Goal: Task Accomplishment & Management: Complete application form

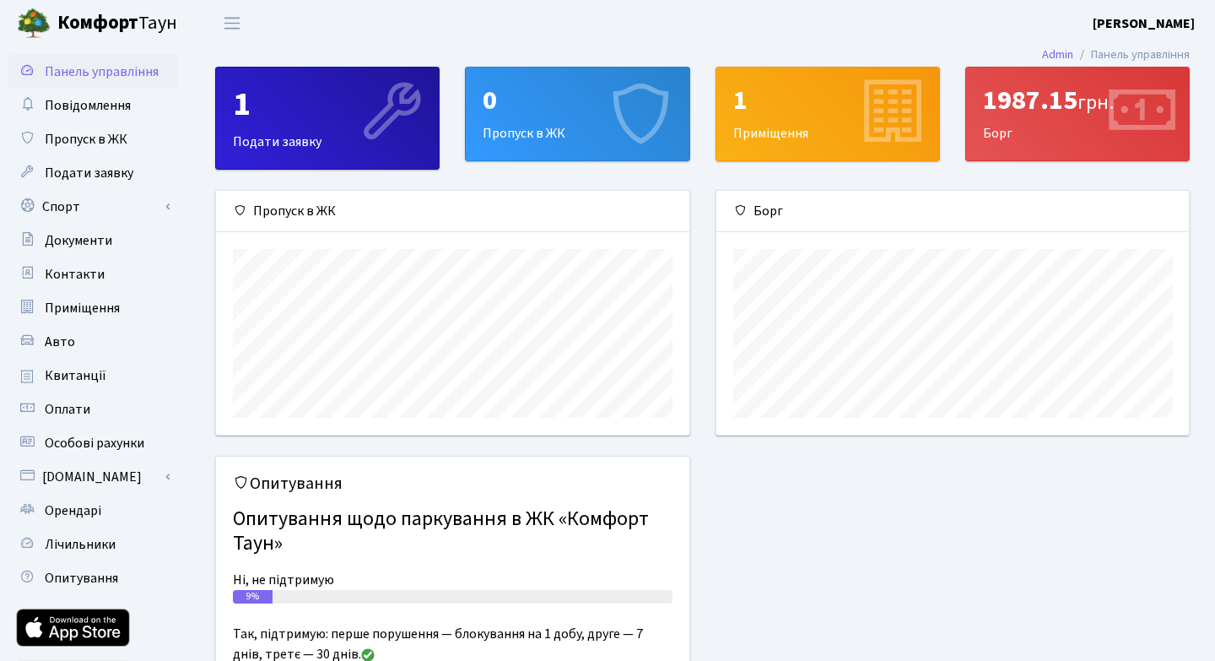
scroll to position [244, 473]
click at [96, 139] on span "Пропуск в ЖК" at bounding box center [86, 139] width 83 height 19
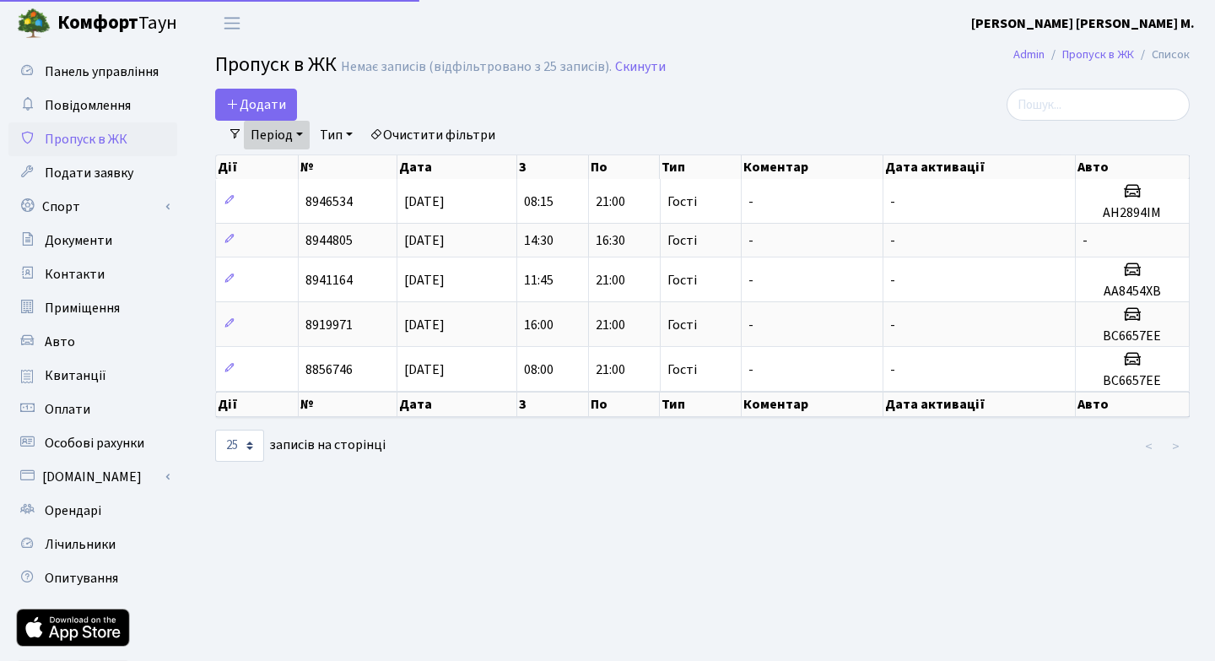
select select "25"
click at [303, 132] on link "Період" at bounding box center [277, 135] width 66 height 29
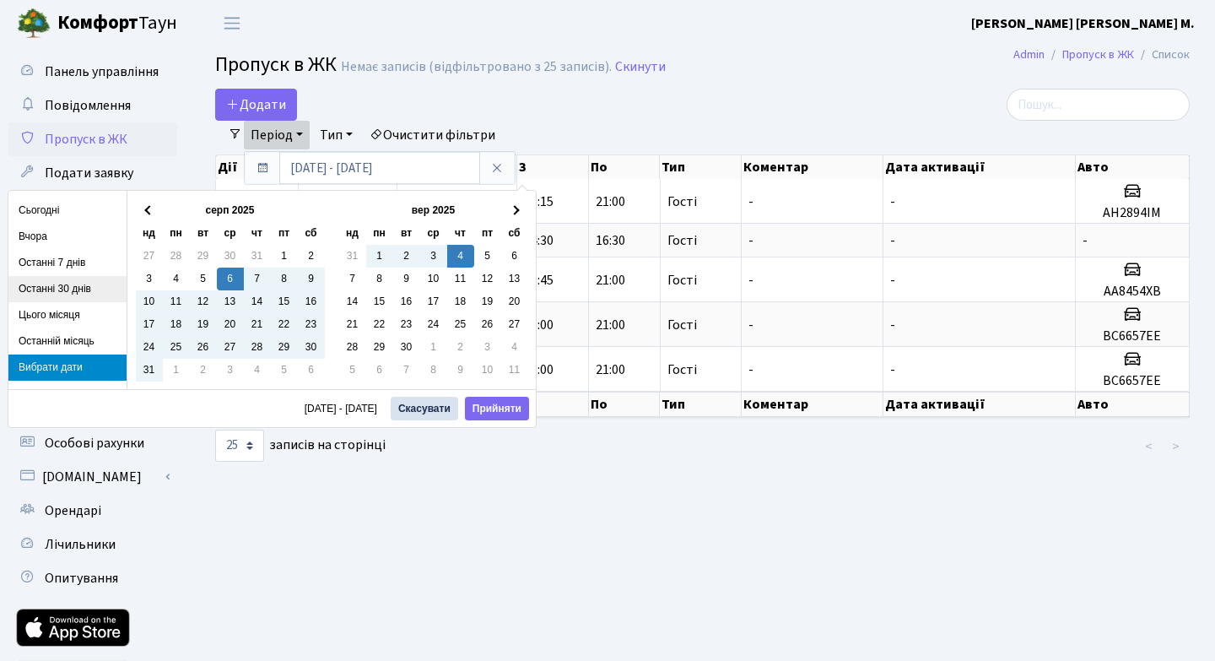
click at [57, 284] on li "Останні 30 днів" at bounding box center [67, 289] width 118 height 26
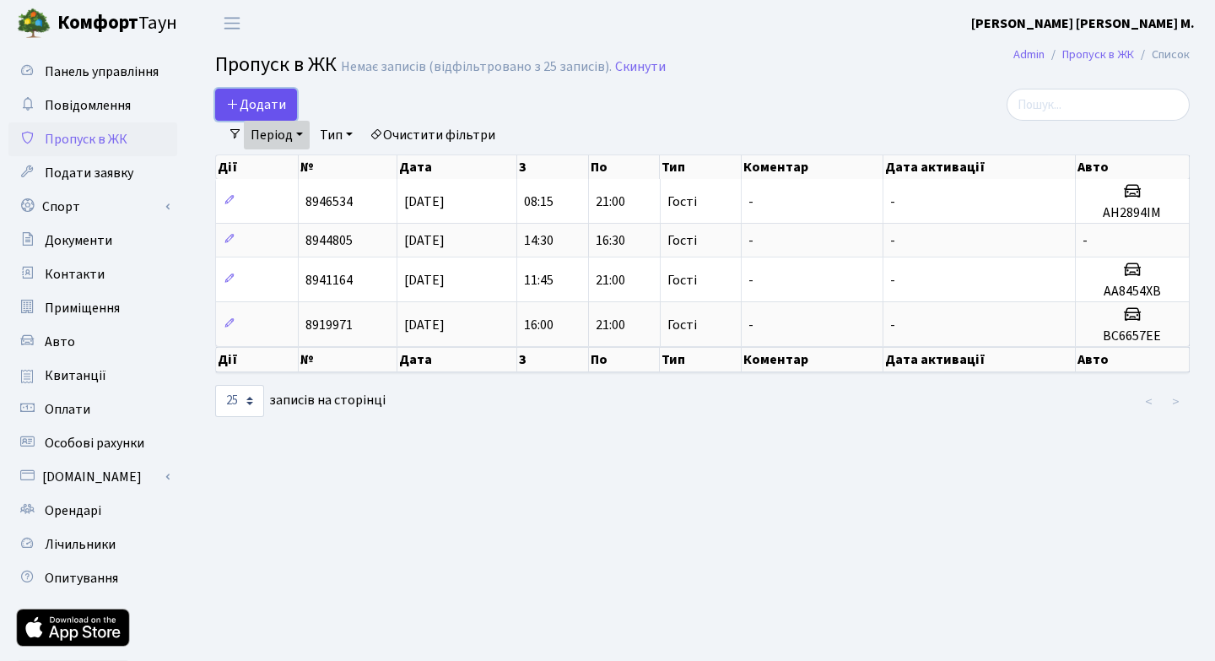
click at [247, 99] on span "Додати" at bounding box center [256, 104] width 60 height 19
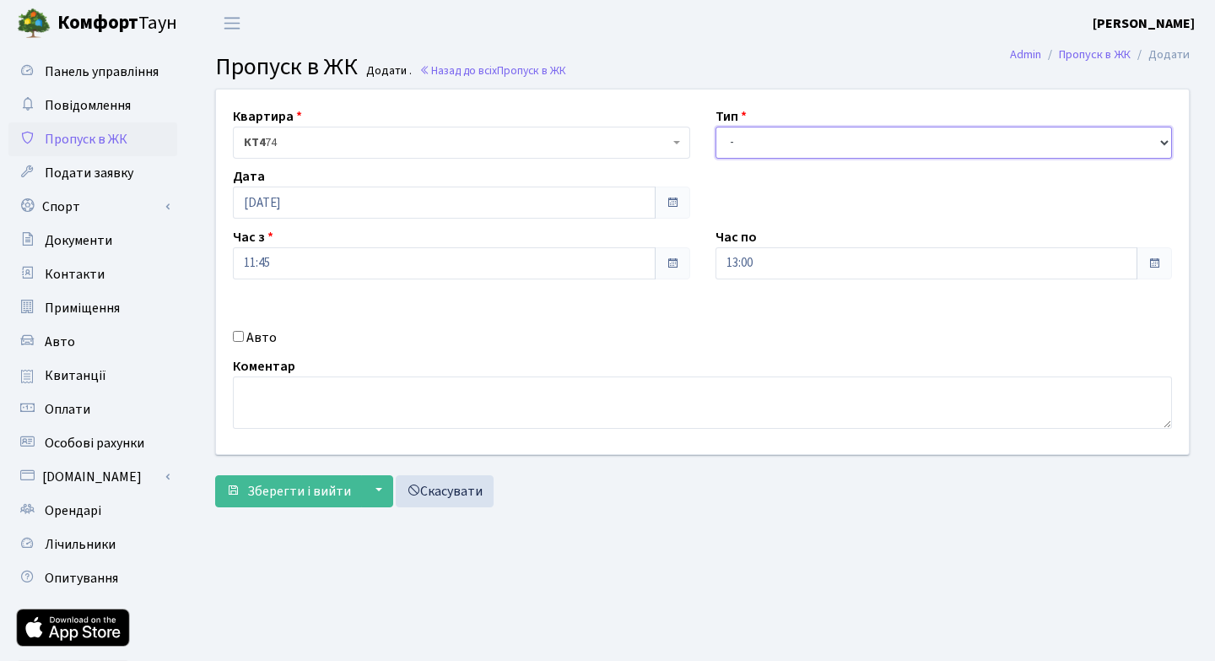
click at [1166, 145] on select "- Доставка Таксі Гості Сервіс" at bounding box center [944, 143] width 457 height 32
select select "3"
click at [353, 261] on input "11:45" at bounding box center [444, 263] width 423 height 32
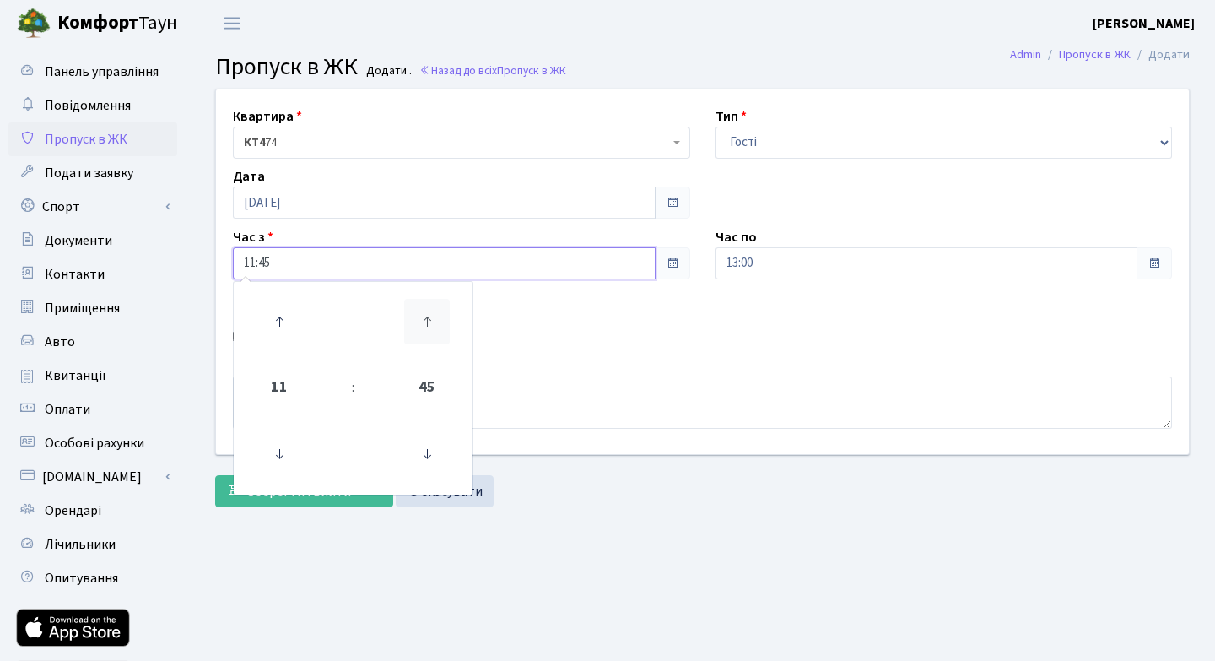
click at [426, 321] on icon at bounding box center [427, 322] width 46 height 46
type input "12:00"
click at [560, 341] on div "Авто" at bounding box center [461, 337] width 483 height 20
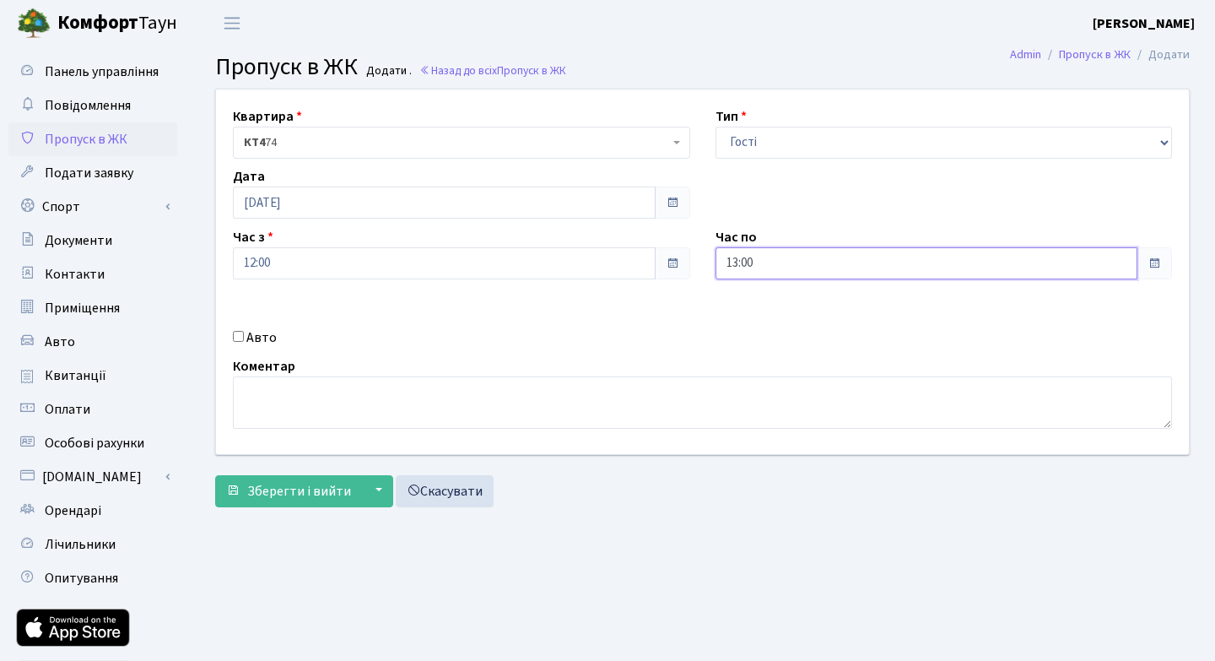
click at [812, 265] on input "13:00" at bounding box center [927, 263] width 423 height 32
click at [760, 317] on icon at bounding box center [762, 322] width 46 height 46
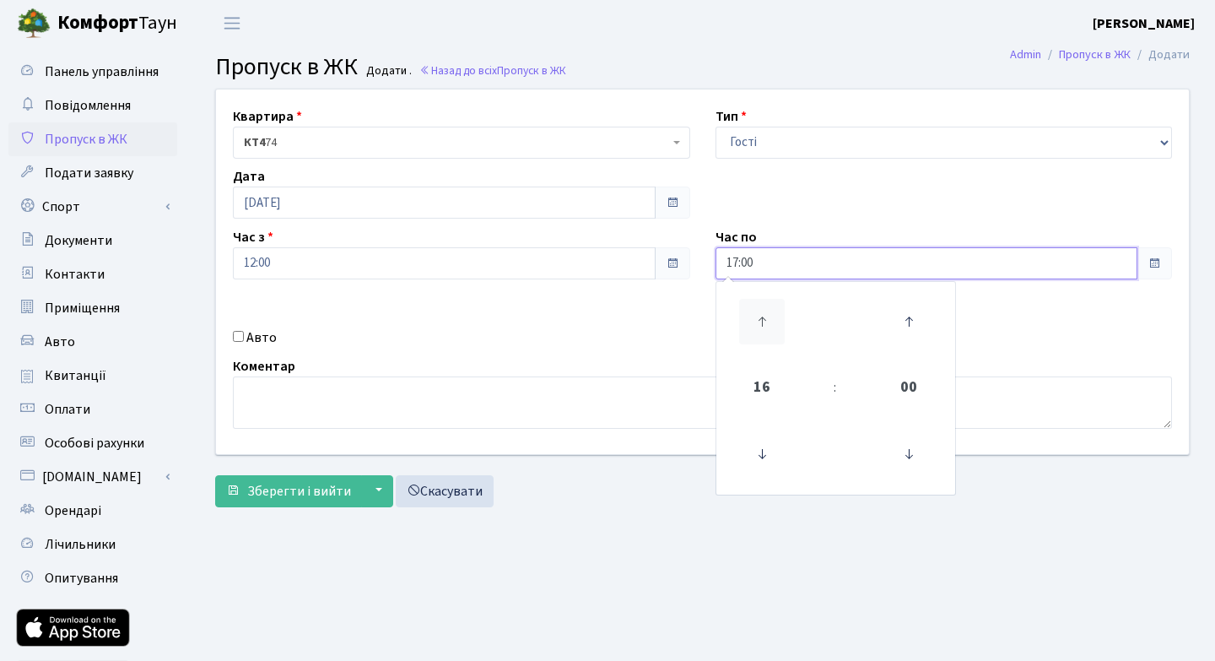
click at [760, 317] on icon at bounding box center [762, 322] width 46 height 46
type input "21:00"
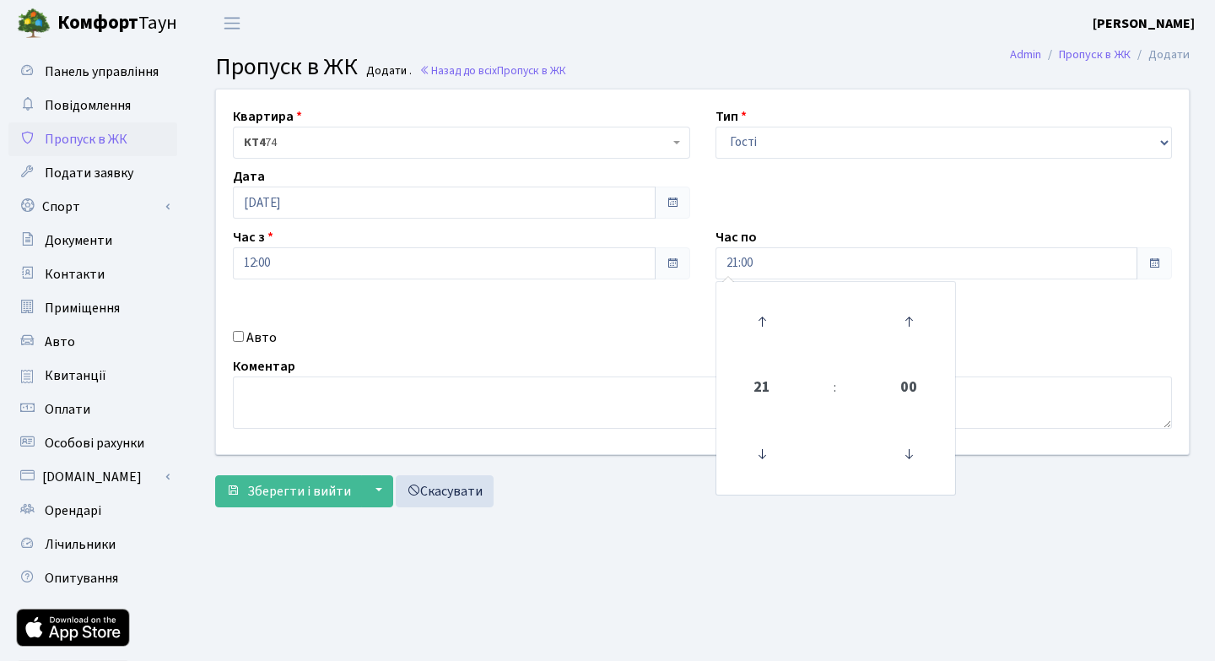
click at [1014, 336] on div "Квартира <b>КТ4</b>&nbsp;&nbsp;&nbsp;74 КТ4 74 Тип - Доставка Таксі Гості Серві…" at bounding box center [702, 271] width 998 height 365
click at [235, 338] on input "Авто" at bounding box center [238, 336] width 11 height 11
checkbox input "true"
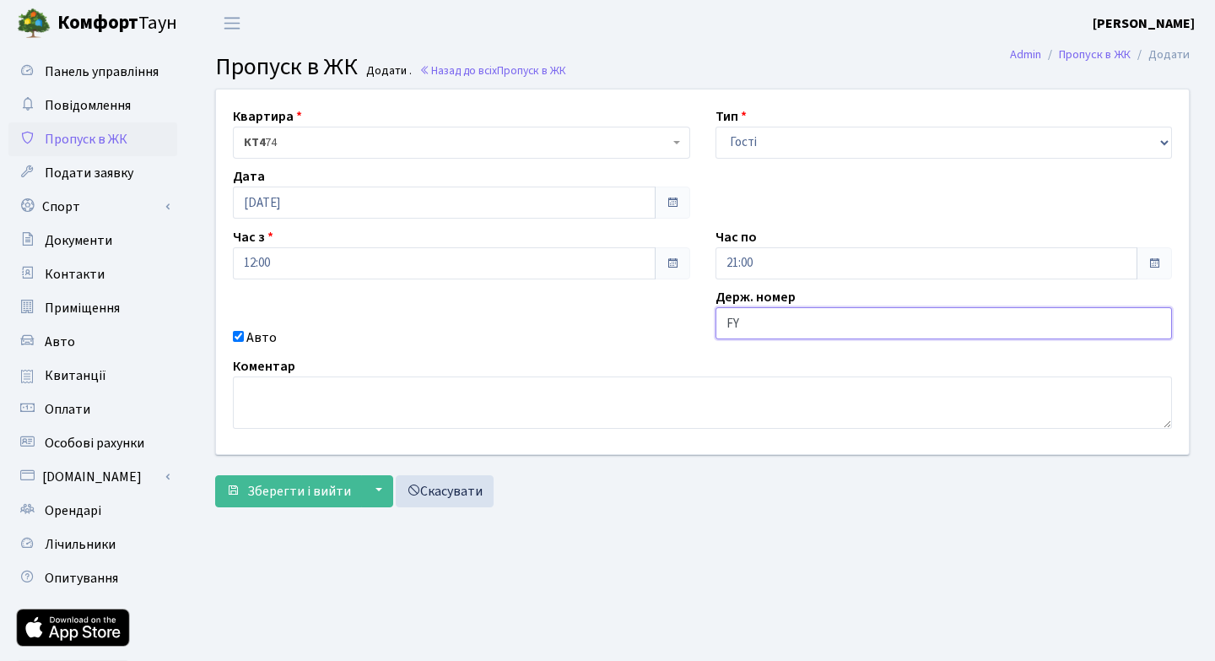
type input "F"
type input "AH2894IM"
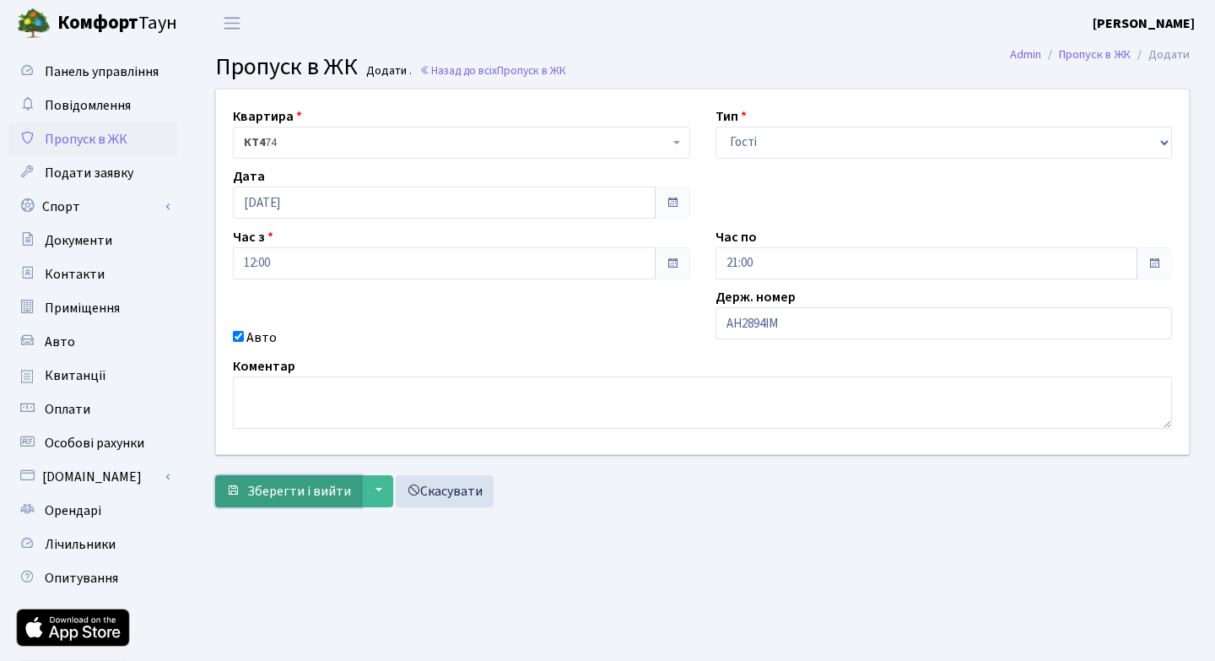
click at [313, 485] on span "Зберегти і вийти" at bounding box center [299, 491] width 104 height 19
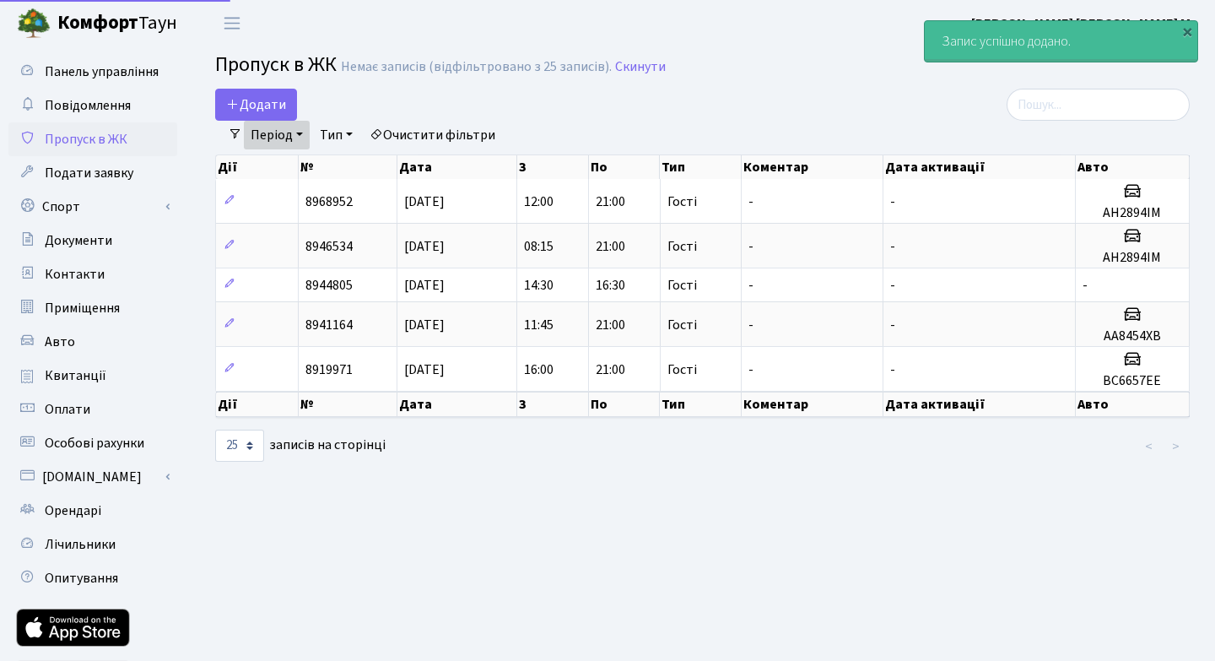
select select "25"
